Goal: Task Accomplishment & Management: Use online tool/utility

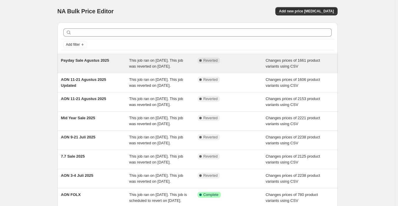
click at [243, 69] on div "Complete Reverted" at bounding box center [231, 63] width 68 height 12
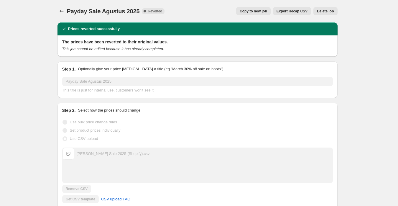
click at [250, 11] on span "Copy to new job" at bounding box center [253, 11] width 27 height 5
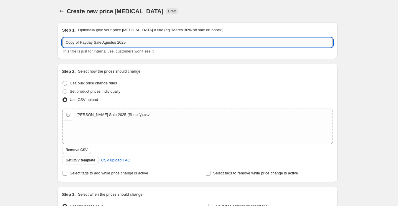
click at [135, 43] on input "Copy of Payday Sale Agustus 2025" at bounding box center [197, 42] width 270 height 9
paste input "9.9 Sale"
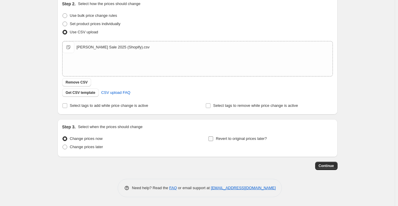
type input "9.9 Sale 2025"
click at [251, 141] on span "Revert to original prices later?" at bounding box center [241, 138] width 51 height 4
click at [213, 141] on input "Revert to original prices later?" at bounding box center [210, 138] width 5 height 5
checkbox input "true"
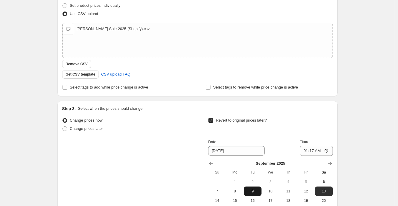
scroll to position [168, 0]
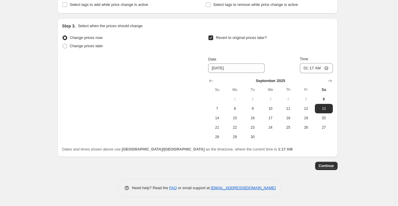
drag, startPoint x: 274, startPoint y: 110, endPoint x: 306, endPoint y: 87, distance: 39.7
click at [273, 109] on span "10" at bounding box center [270, 108] width 13 height 5
type input "9/10/2025"
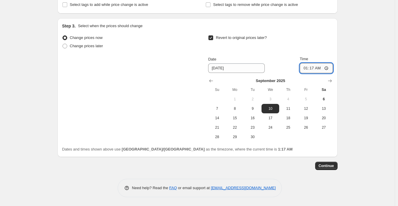
click at [306, 66] on input "01:17" at bounding box center [316, 68] width 33 height 10
type input "23:59"
click at [384, 80] on div "Create new price change job. This page is ready Create new price change job Dra…" at bounding box center [197, 19] width 395 height 374
click at [330, 169] on button "Continue" at bounding box center [326, 165] width 22 height 8
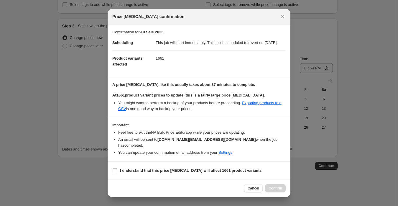
scroll to position [0, 0]
click at [159, 171] on b "I understand that this price change job will affect 1661 product variants" at bounding box center [191, 170] width 142 height 4
click at [117, 171] on input "I understand that this price change job will affect 1661 product variants" at bounding box center [115, 170] width 5 height 5
checkbox input "true"
click at [273, 186] on span "Confirm" at bounding box center [275, 188] width 14 height 5
